Goal: Task Accomplishment & Management: Complete application form

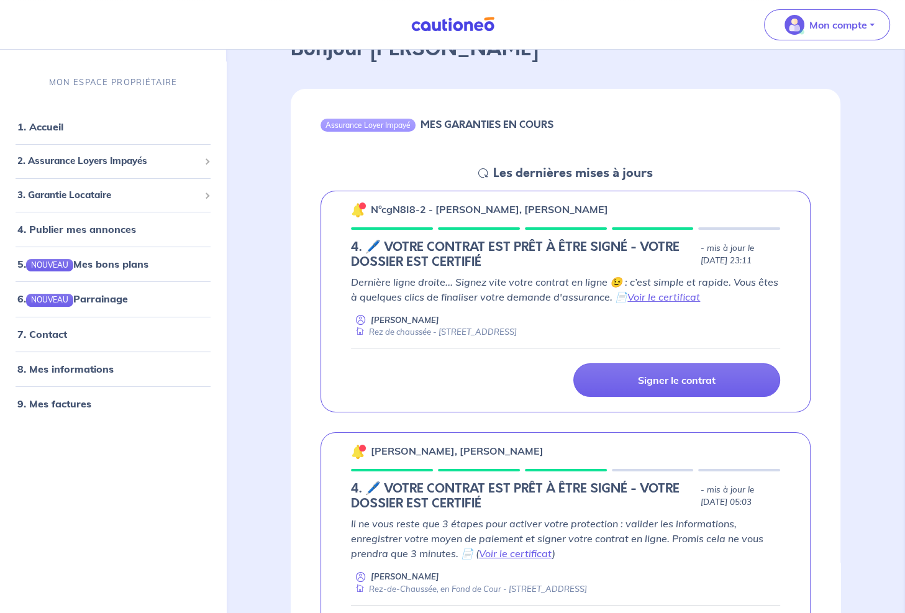
scroll to position [41, 0]
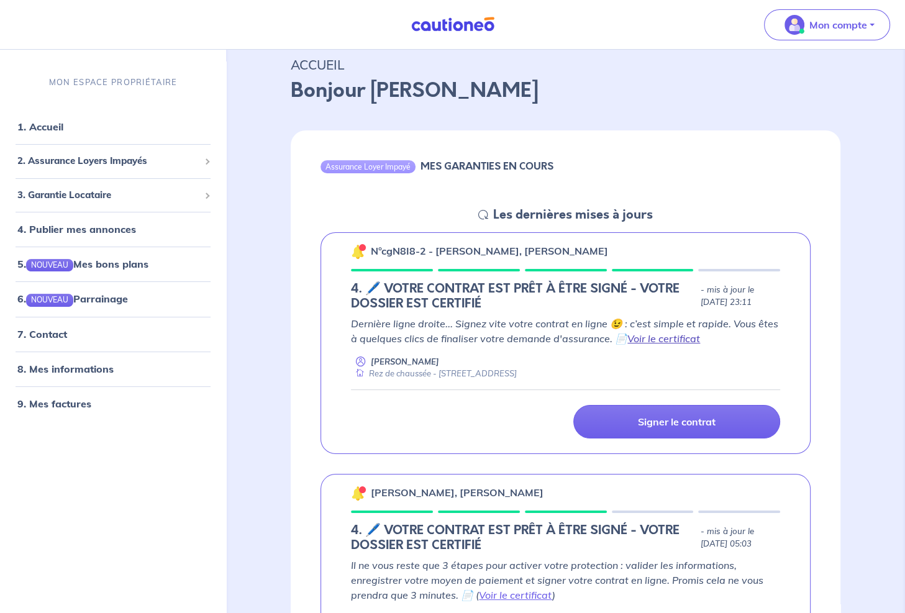
click at [685, 337] on link "Voir le certificat" at bounding box center [663, 338] width 73 height 12
click at [685, 423] on p "Signer le contrat" at bounding box center [677, 421] width 78 height 12
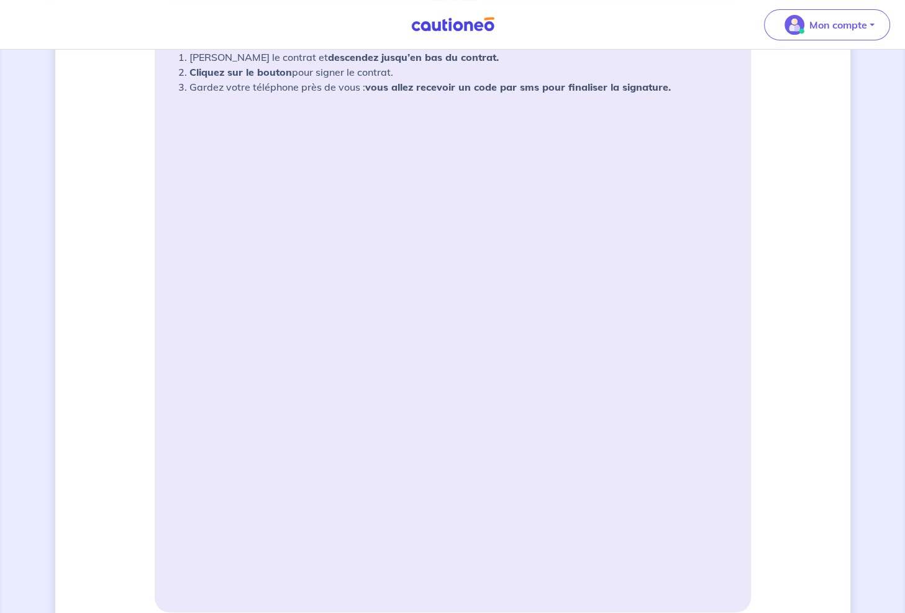
scroll to position [248, 0]
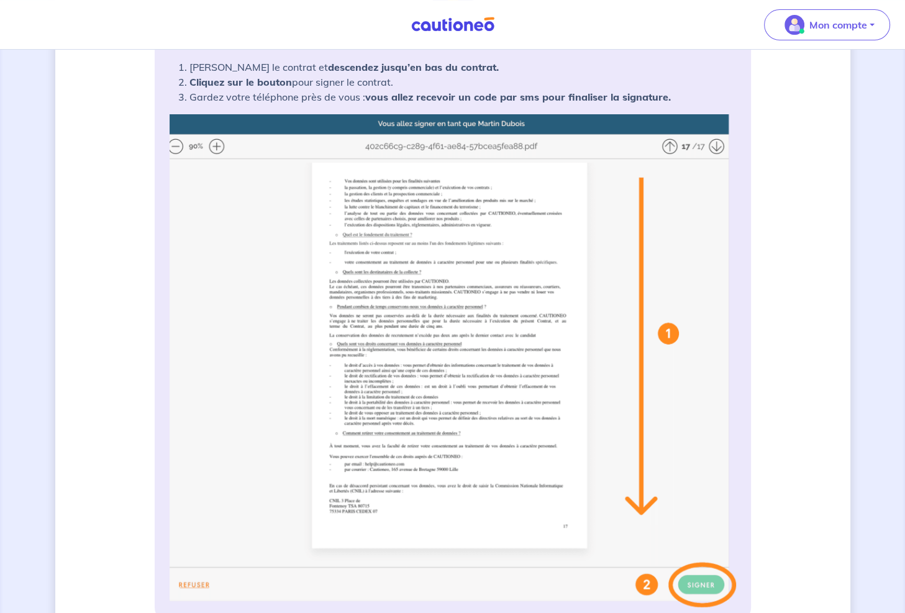
click at [669, 147] on img at bounding box center [453, 360] width 566 height 493
click at [718, 147] on img at bounding box center [453, 360] width 566 height 493
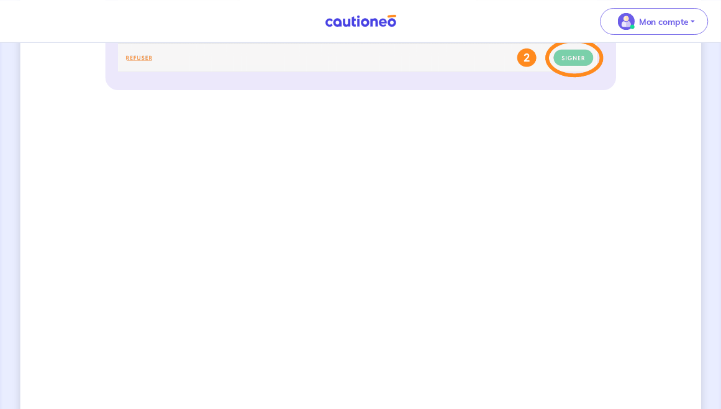
scroll to position [765, 0]
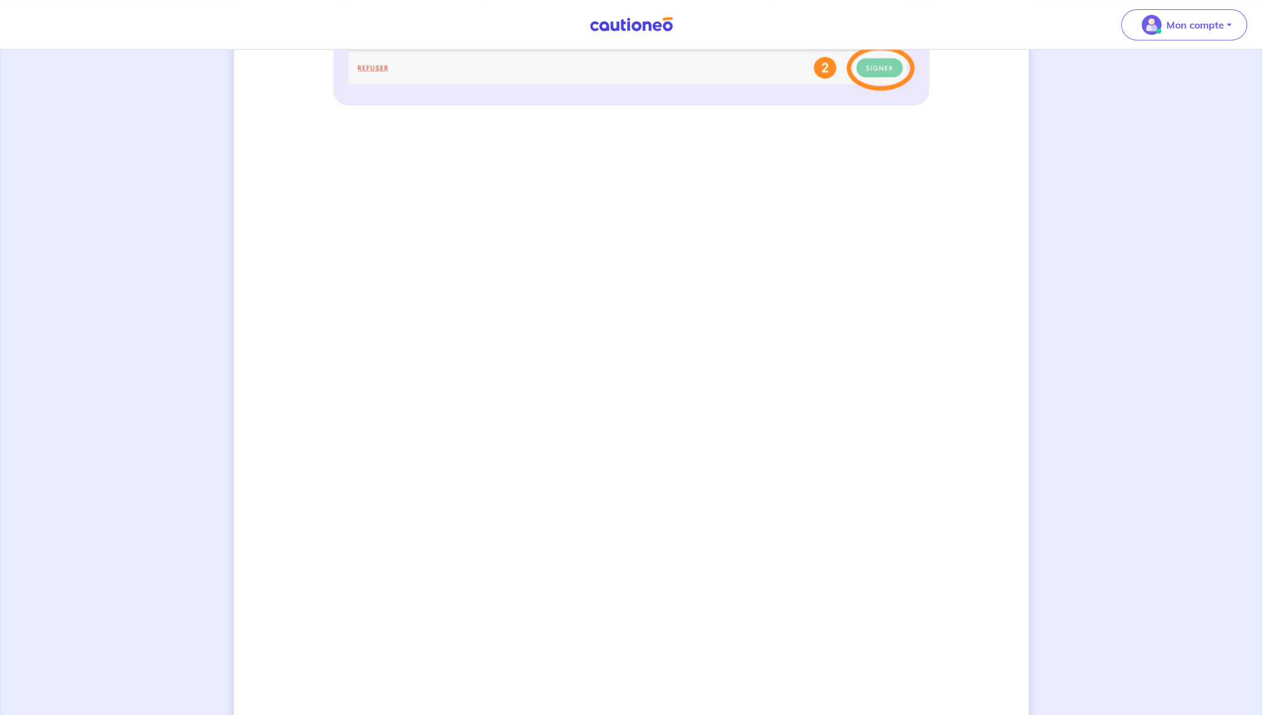
click at [913, 246] on div "3 Informations bail Informations propriétaire Paiement signature Signature de v…" at bounding box center [631, 37] width 795 height 1475
click at [258, 382] on div "3 Informations bail Informations propriétaire Paiement signature Signature de v…" at bounding box center [631, 37] width 795 height 1475
click at [913, 204] on div "3 Informations bail Informations propriétaire Paiement signature Signature de v…" at bounding box center [631, 37] width 795 height 1475
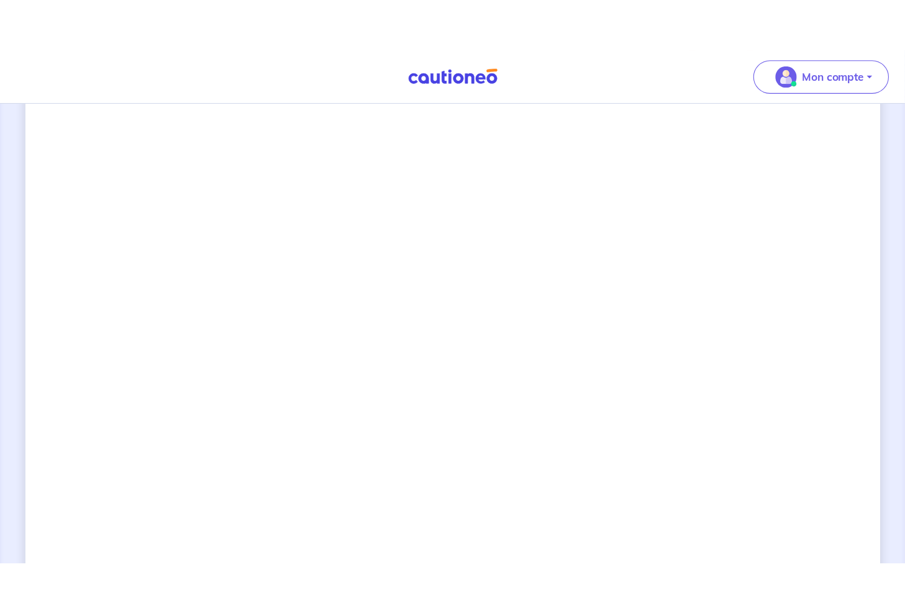
scroll to position [839, 0]
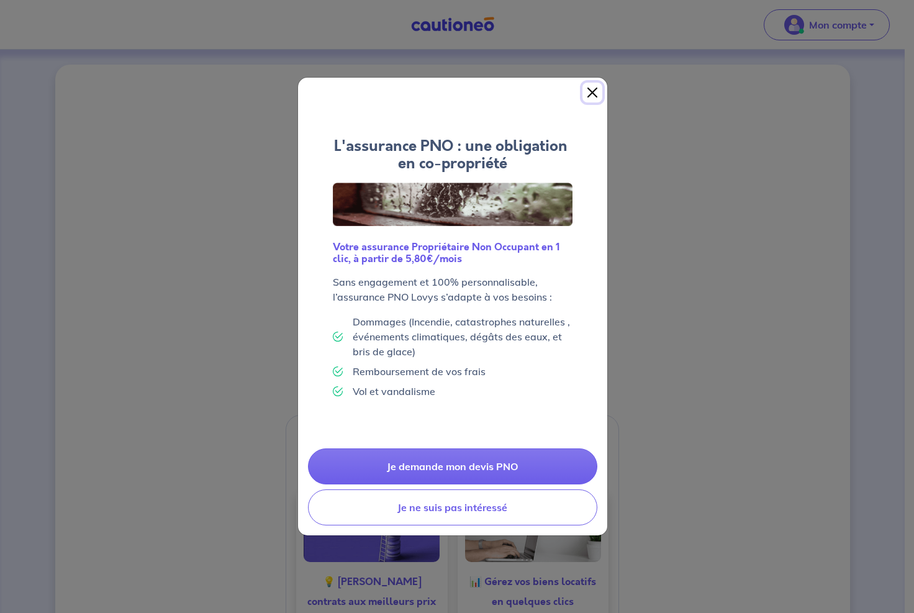
click at [585, 91] on button "Close" at bounding box center [592, 93] width 20 height 20
